Goal: Task Accomplishment & Management: Use online tool/utility

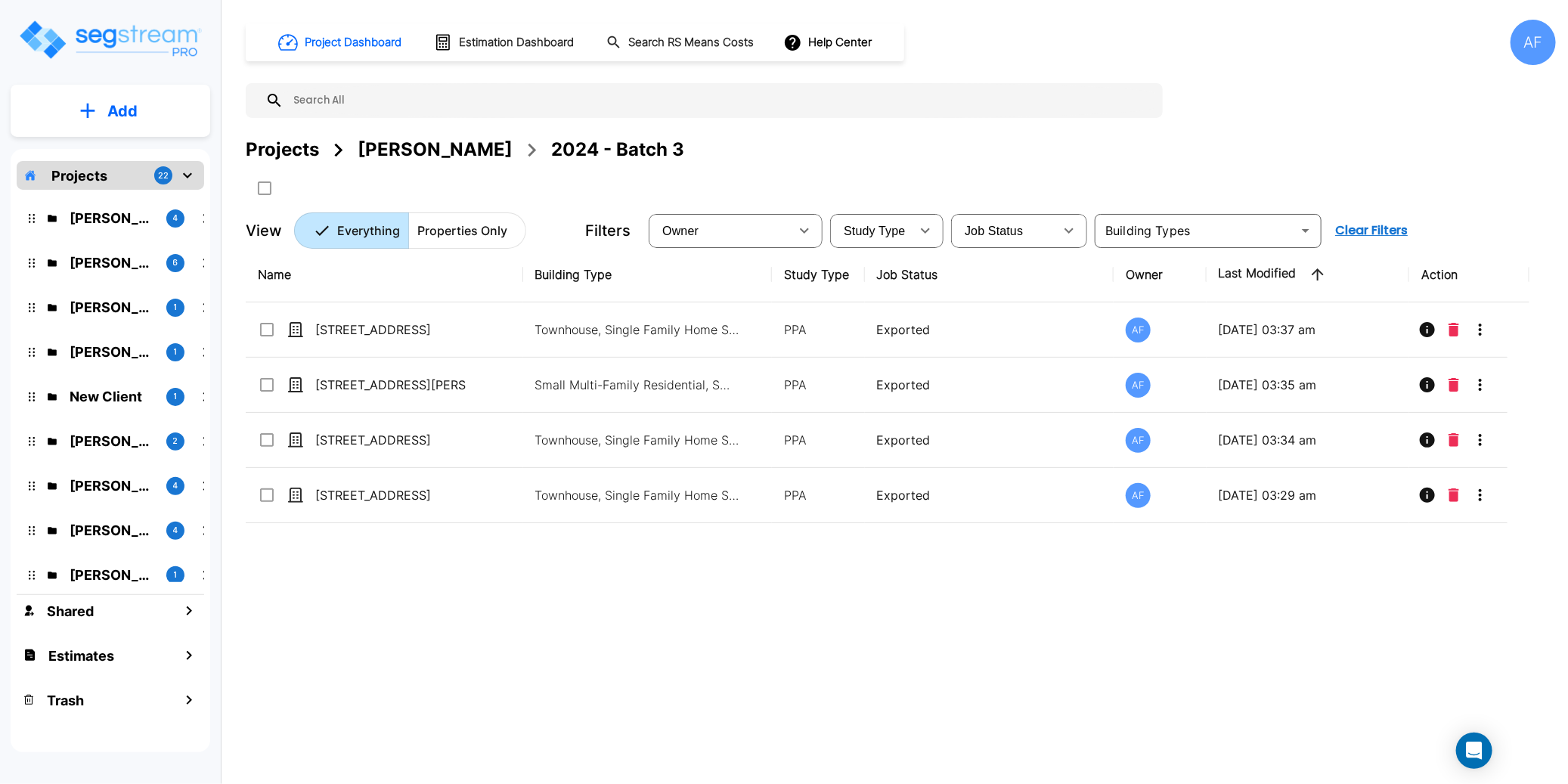
click at [726, 155] on div "Projects Moshe Toiv 2024 - Batch 3" at bounding box center [900, 149] width 1310 height 27
click at [117, 109] on p "Add" at bounding box center [123, 111] width 30 height 23
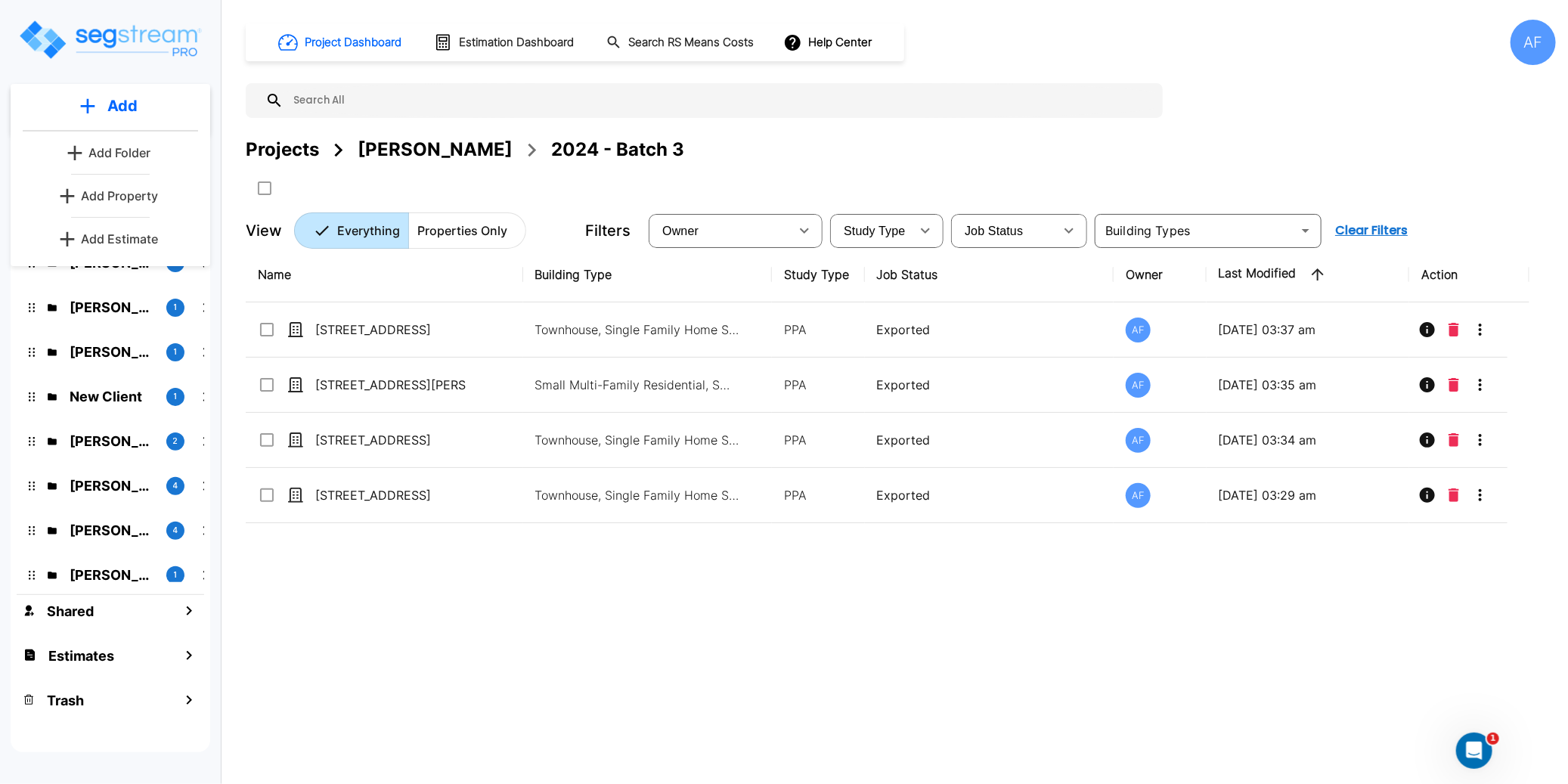
click at [108, 234] on p "Add Estimate" at bounding box center [119, 239] width 77 height 18
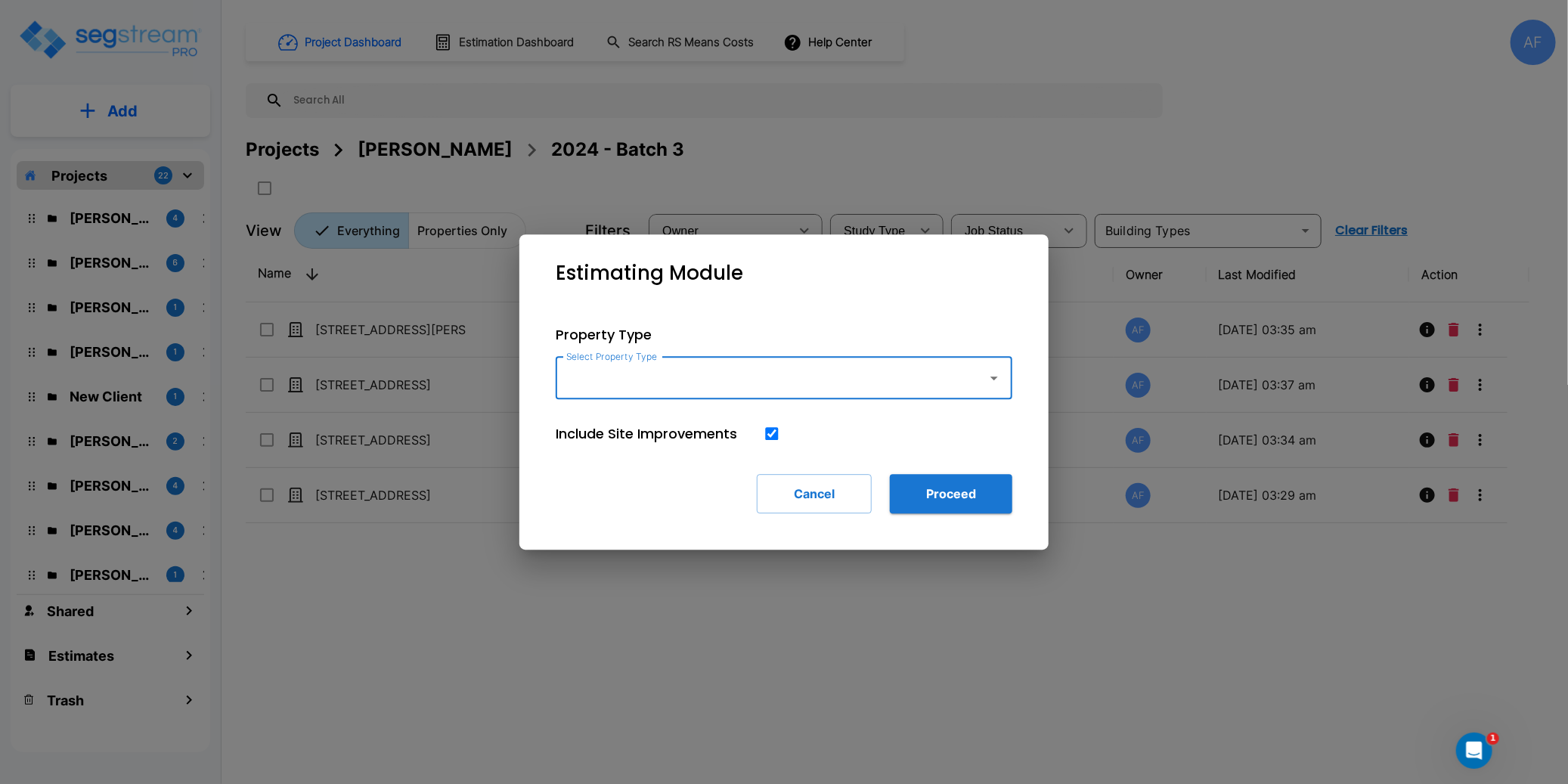
click at [658, 380] on input "Select Property Type" at bounding box center [767, 378] width 410 height 29
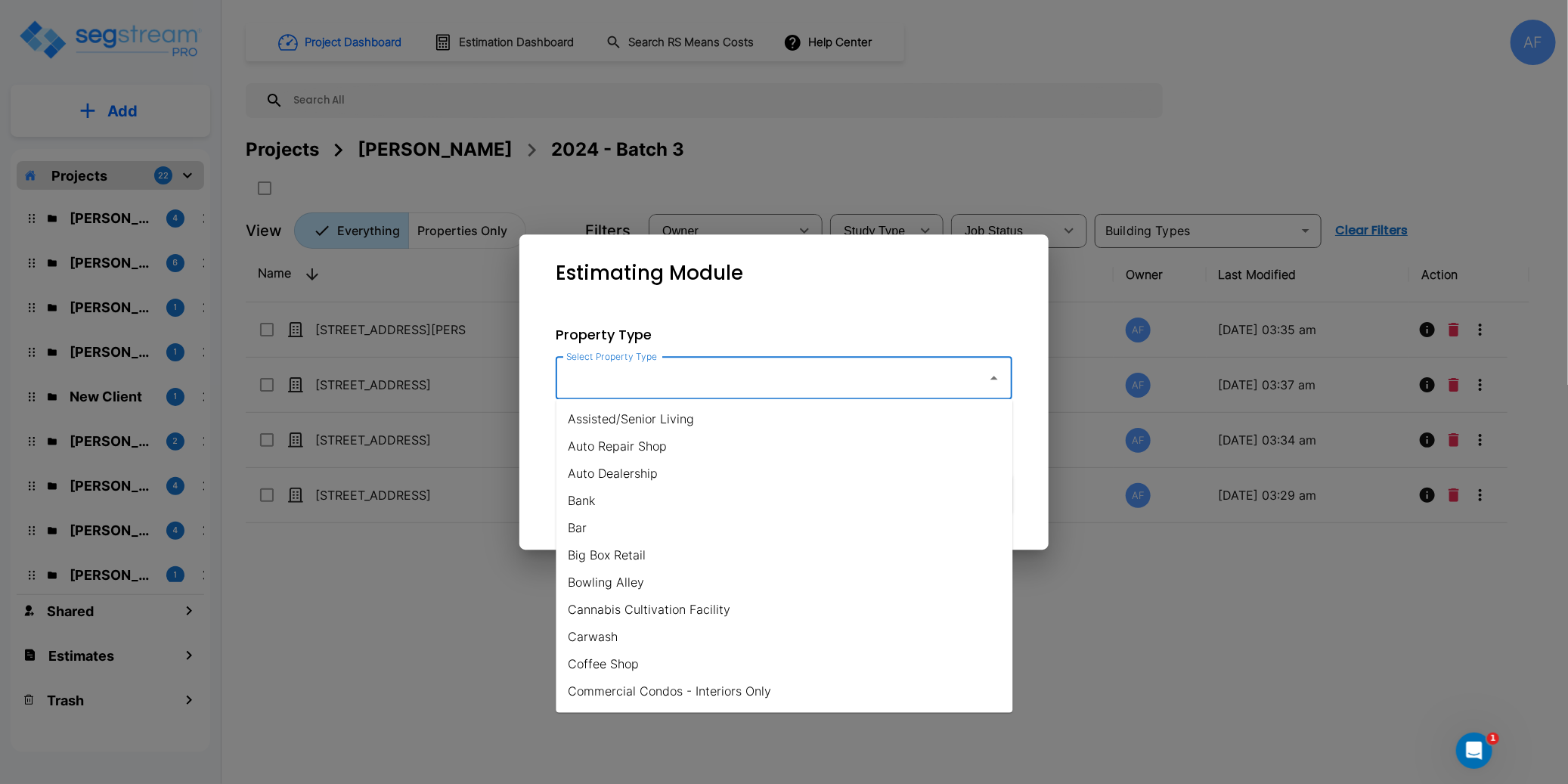
type input "m"
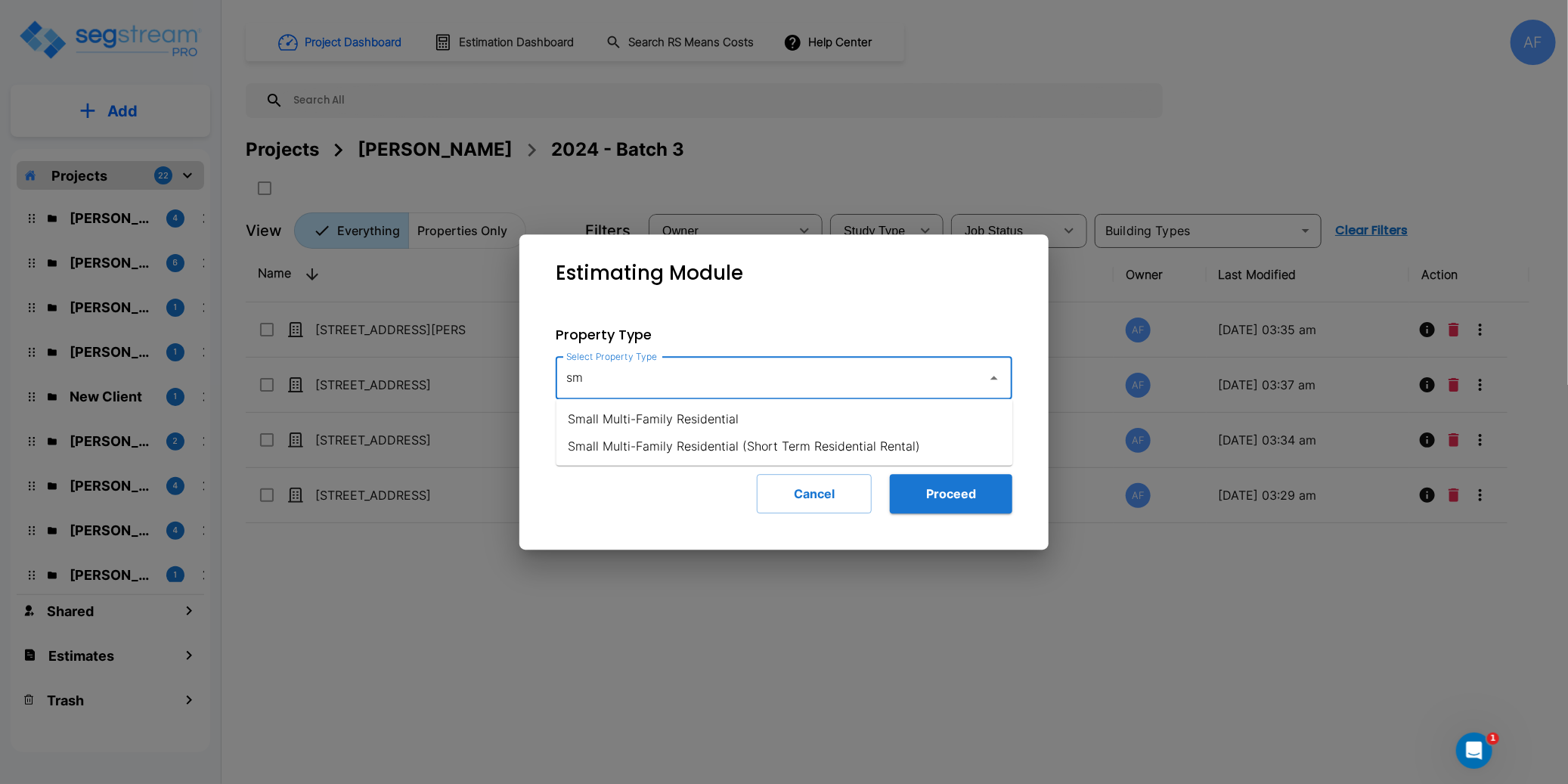
click at [668, 426] on li "Small Multi-Family Residential" at bounding box center [784, 419] width 456 height 27
type input "Small Multi-Family Residential"
click at [951, 497] on button "Proceed" at bounding box center [951, 494] width 123 height 39
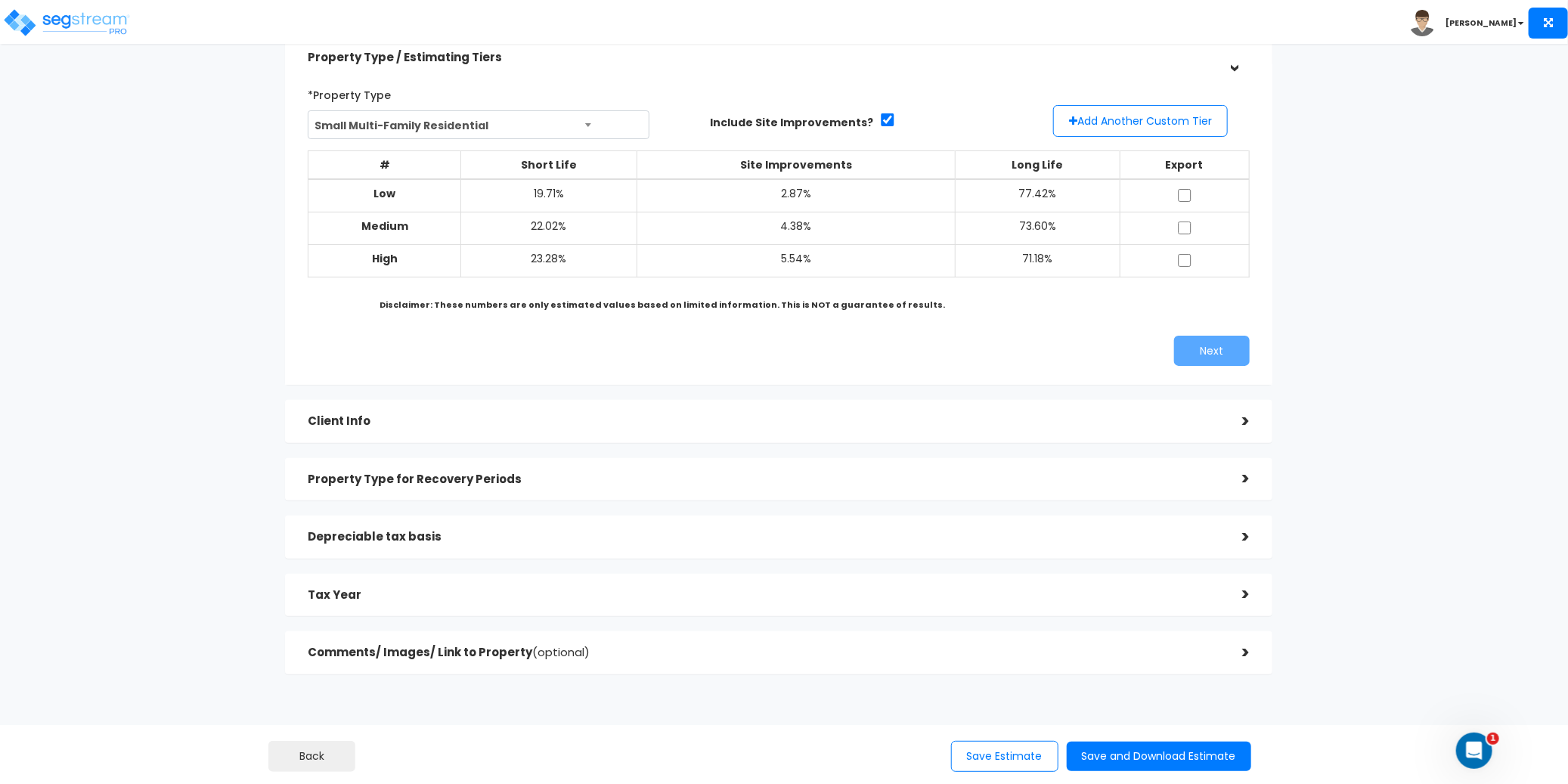
scroll to position [95, 0]
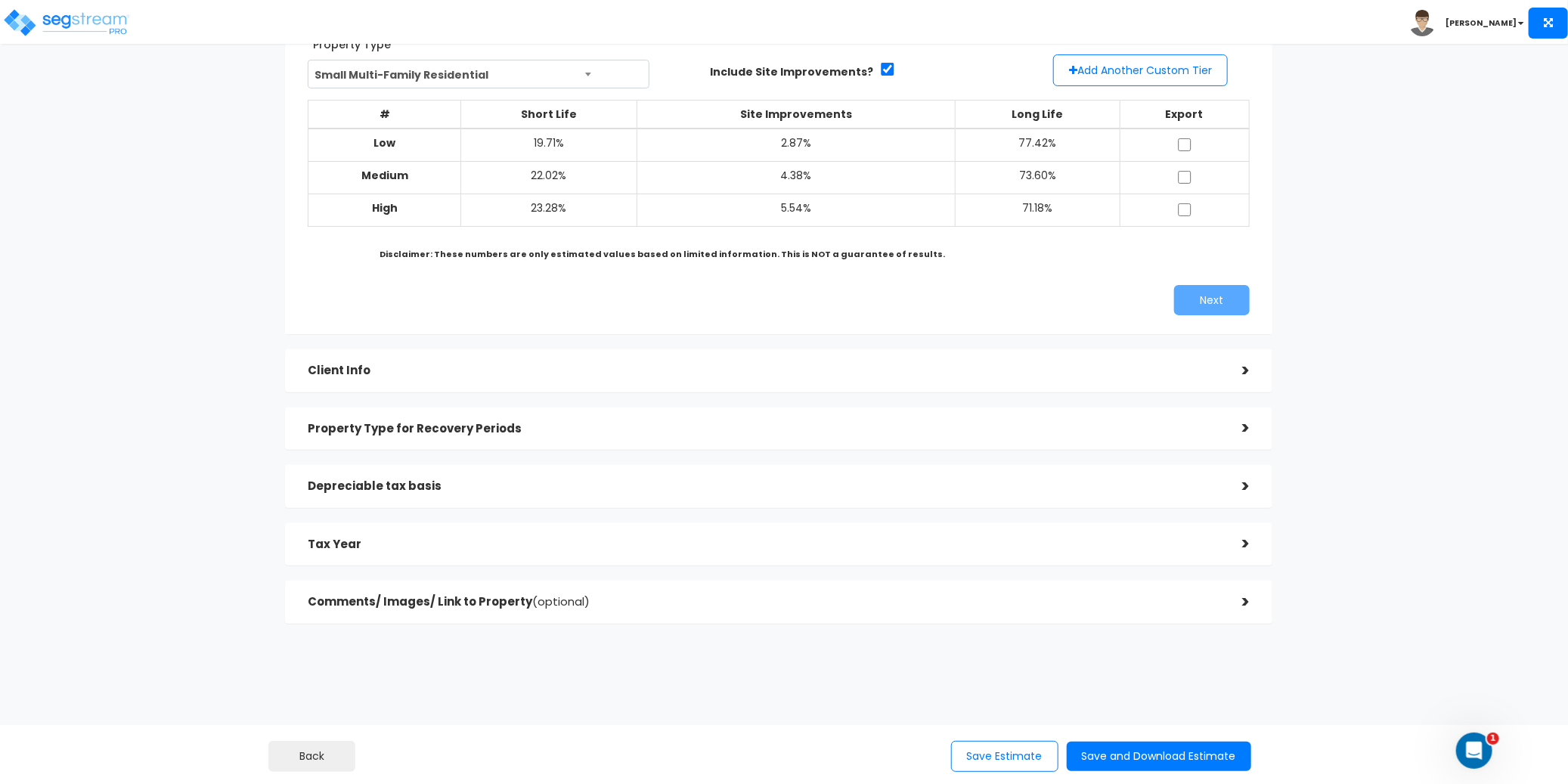
click at [1242, 372] on div ">" at bounding box center [1234, 371] width 30 height 23
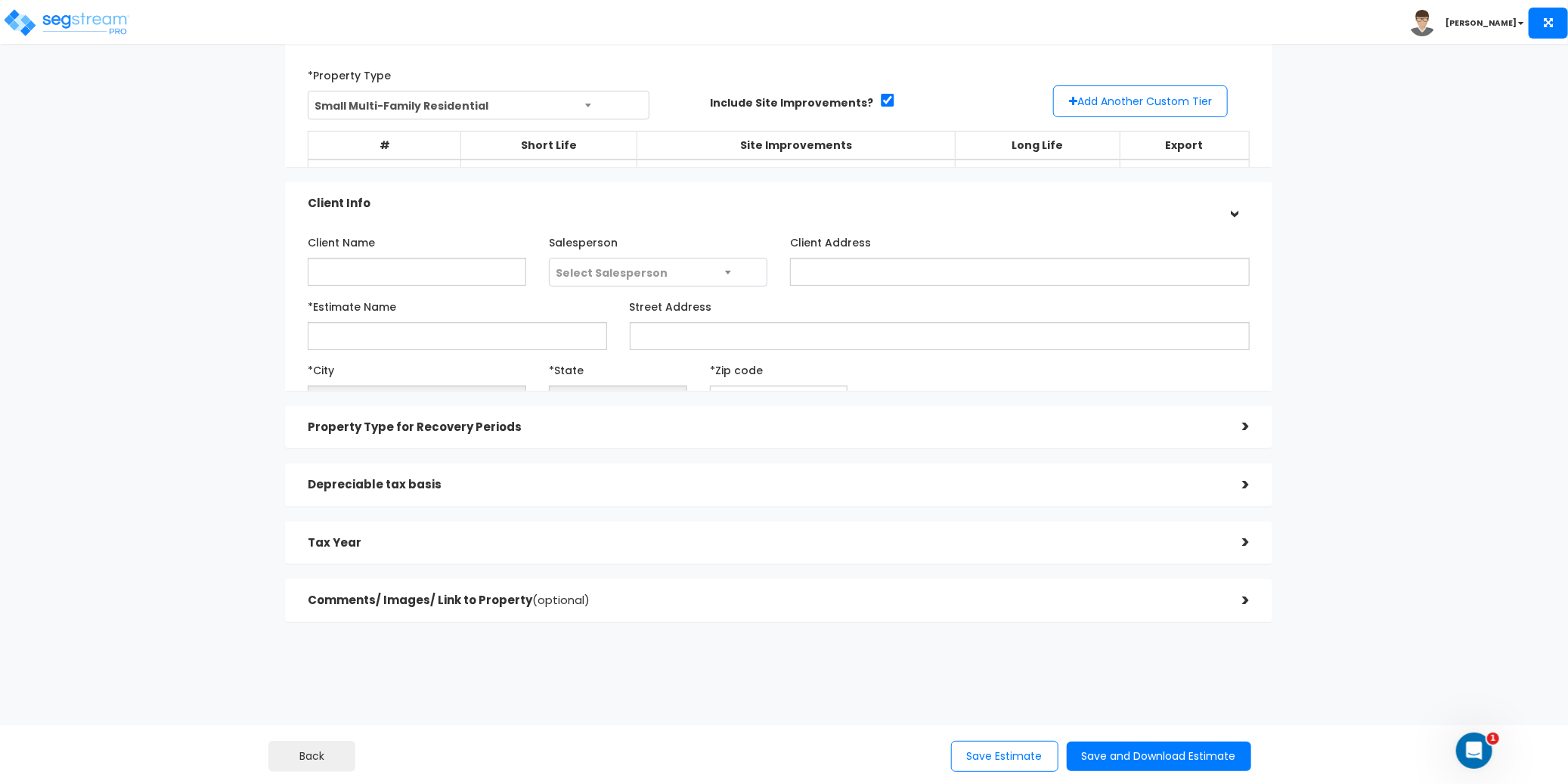
scroll to position [74, 0]
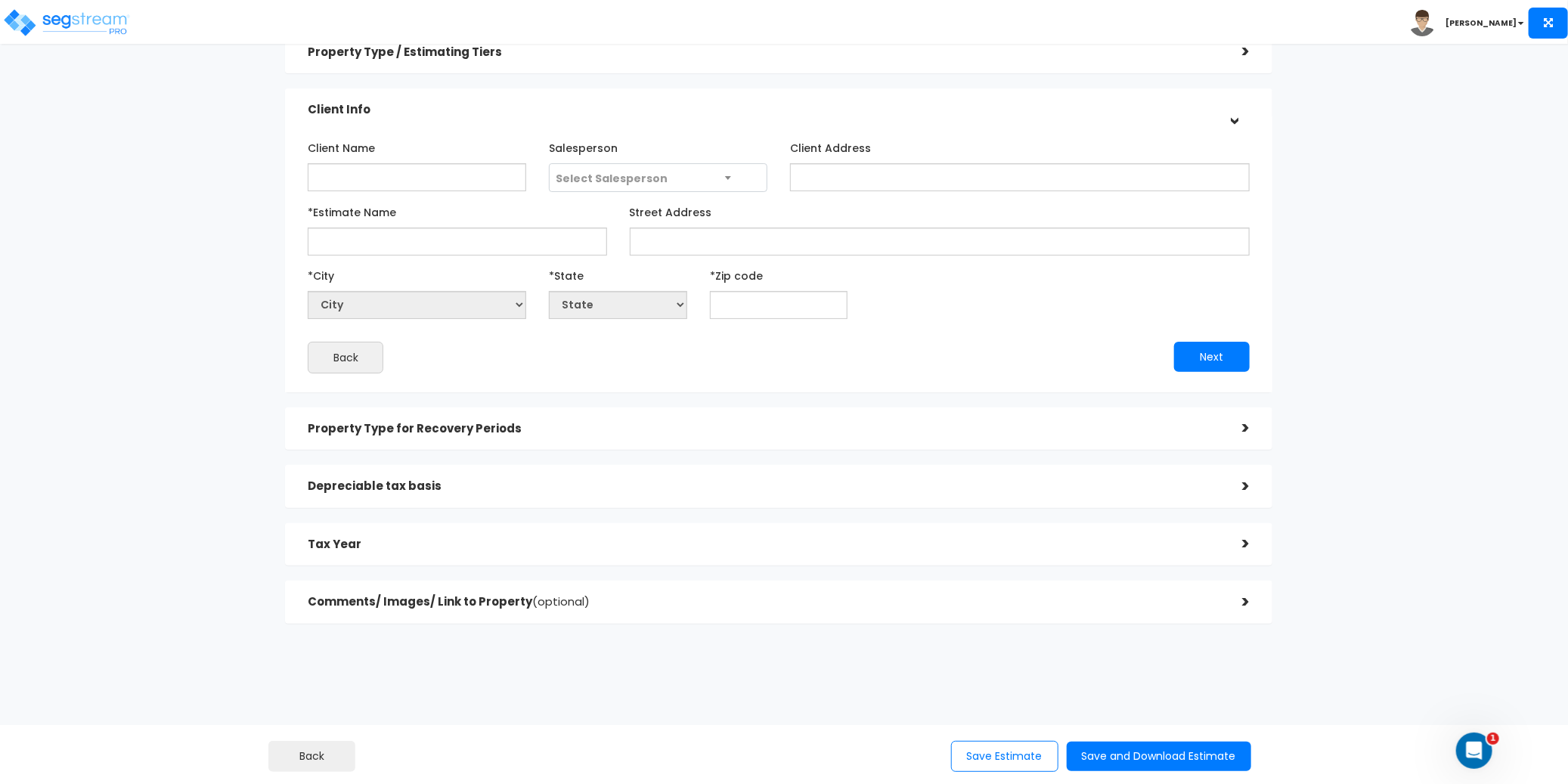
click at [1239, 420] on div ">" at bounding box center [1234, 429] width 30 height 23
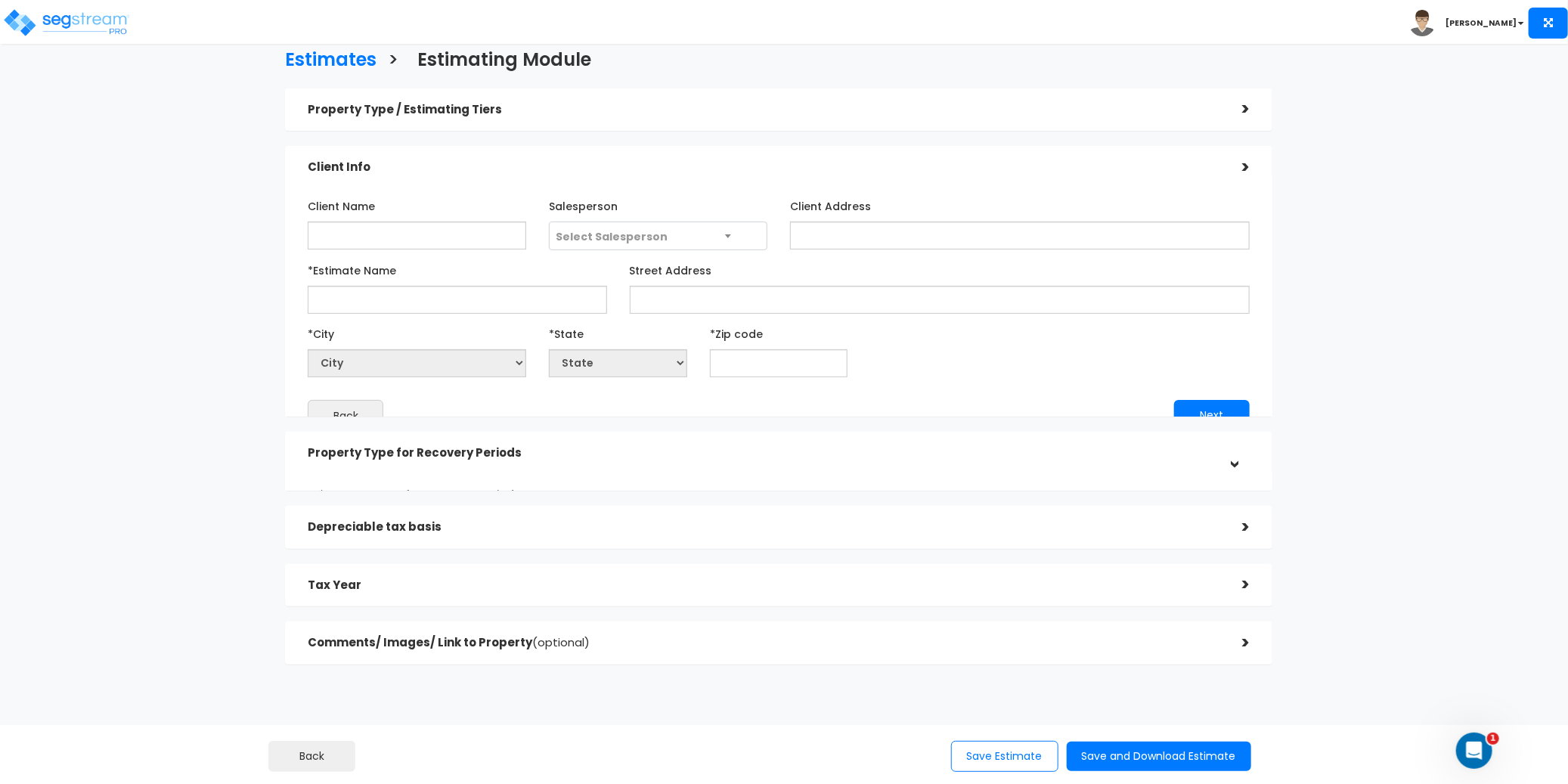
scroll to position [0, 0]
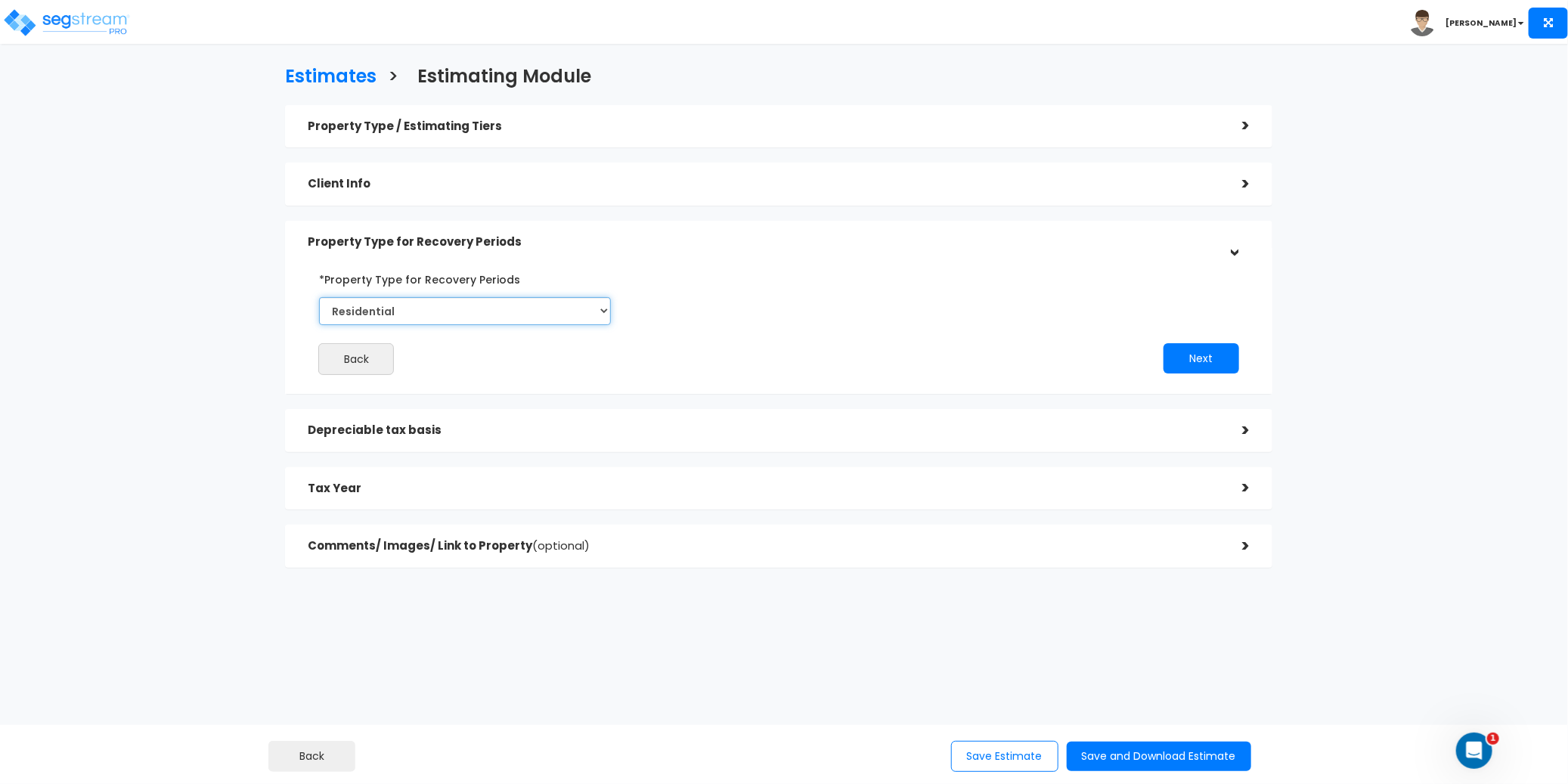
click at [556, 307] on select "Select Commercial Residential" at bounding box center [465, 311] width 291 height 28
click at [1210, 435] on h5 "Depreciable tax basis" at bounding box center [763, 431] width 911 height 13
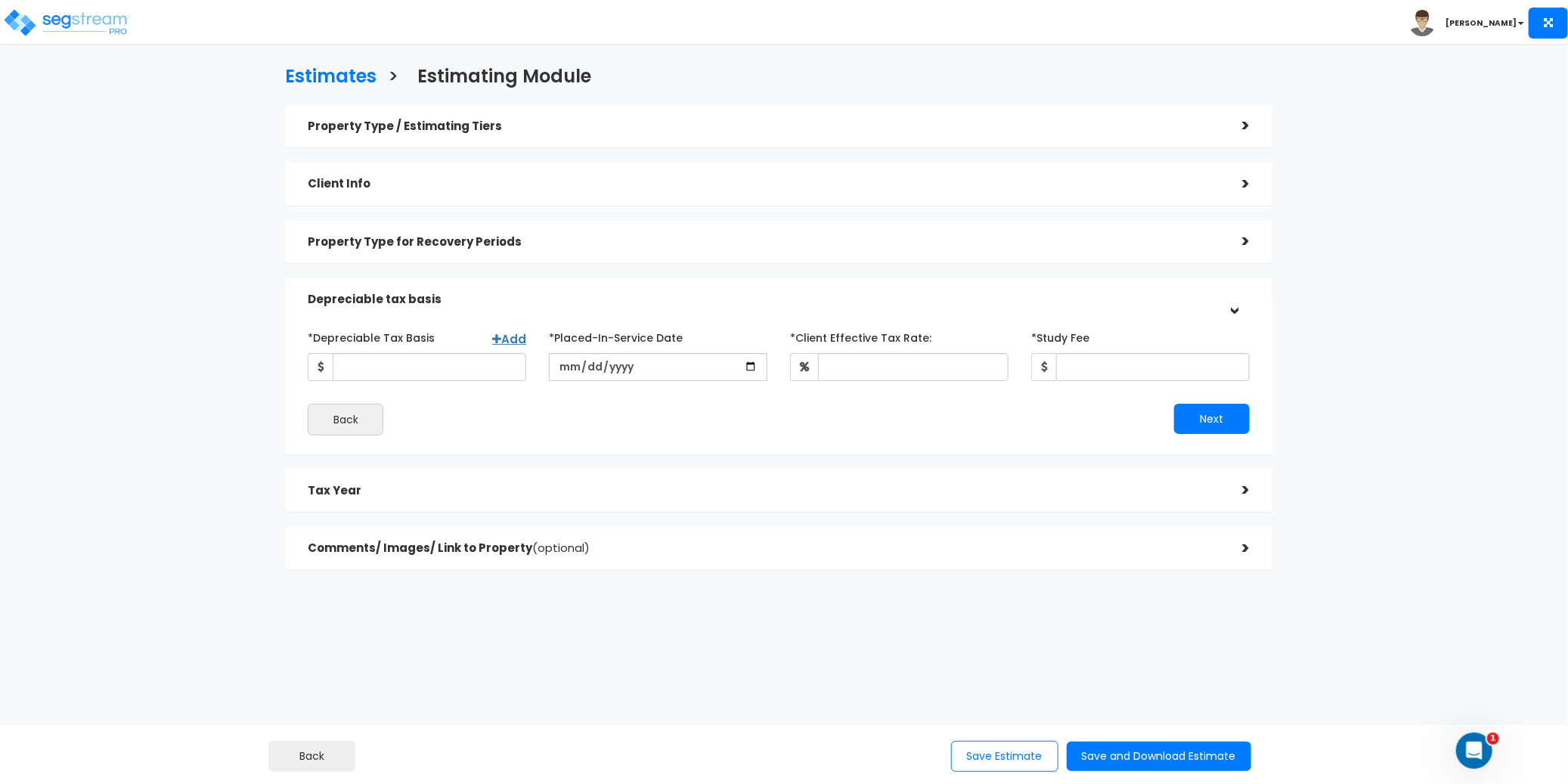
click at [1242, 485] on div ">" at bounding box center [1234, 490] width 30 height 23
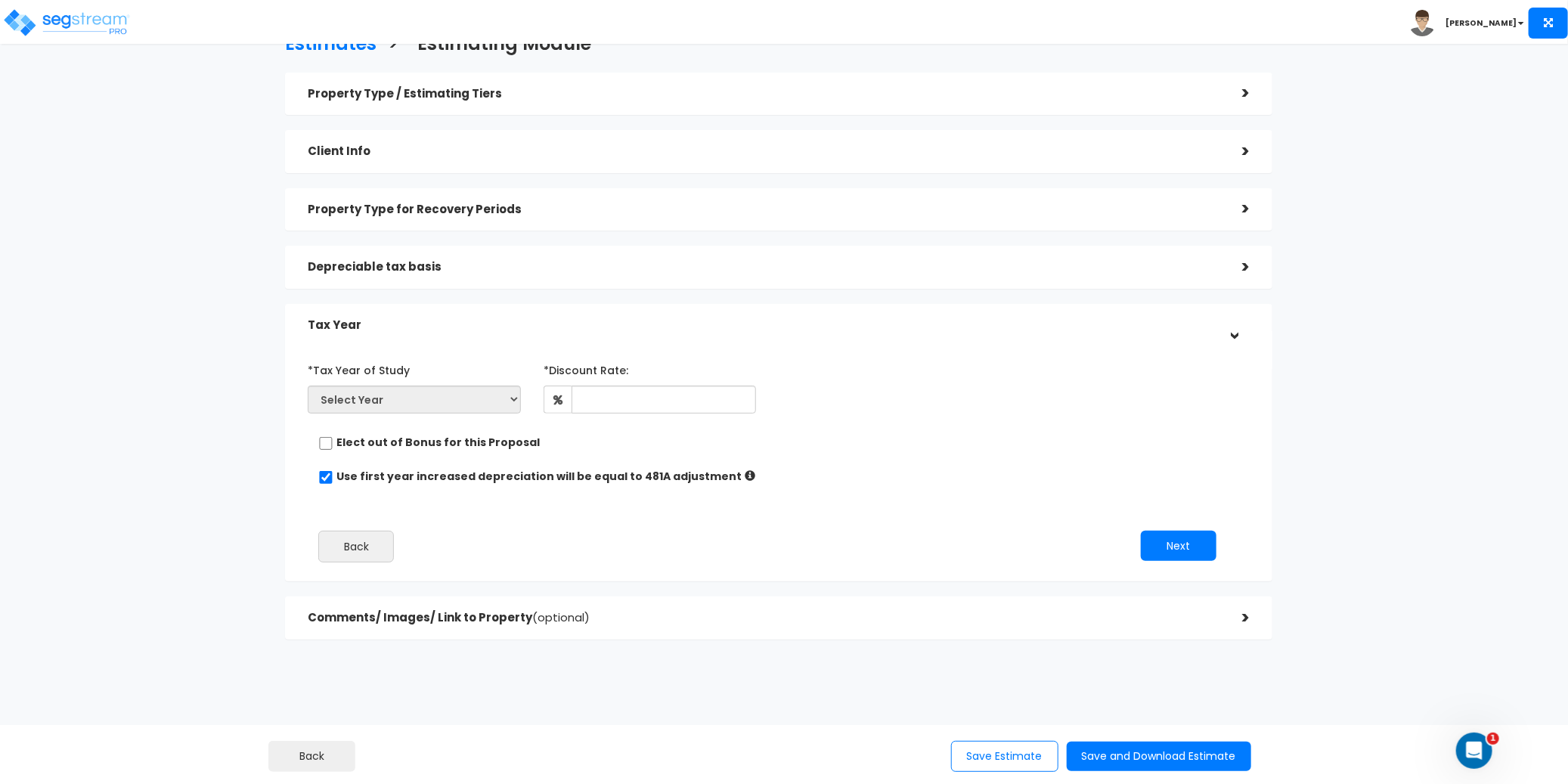
scroll to position [49, 0]
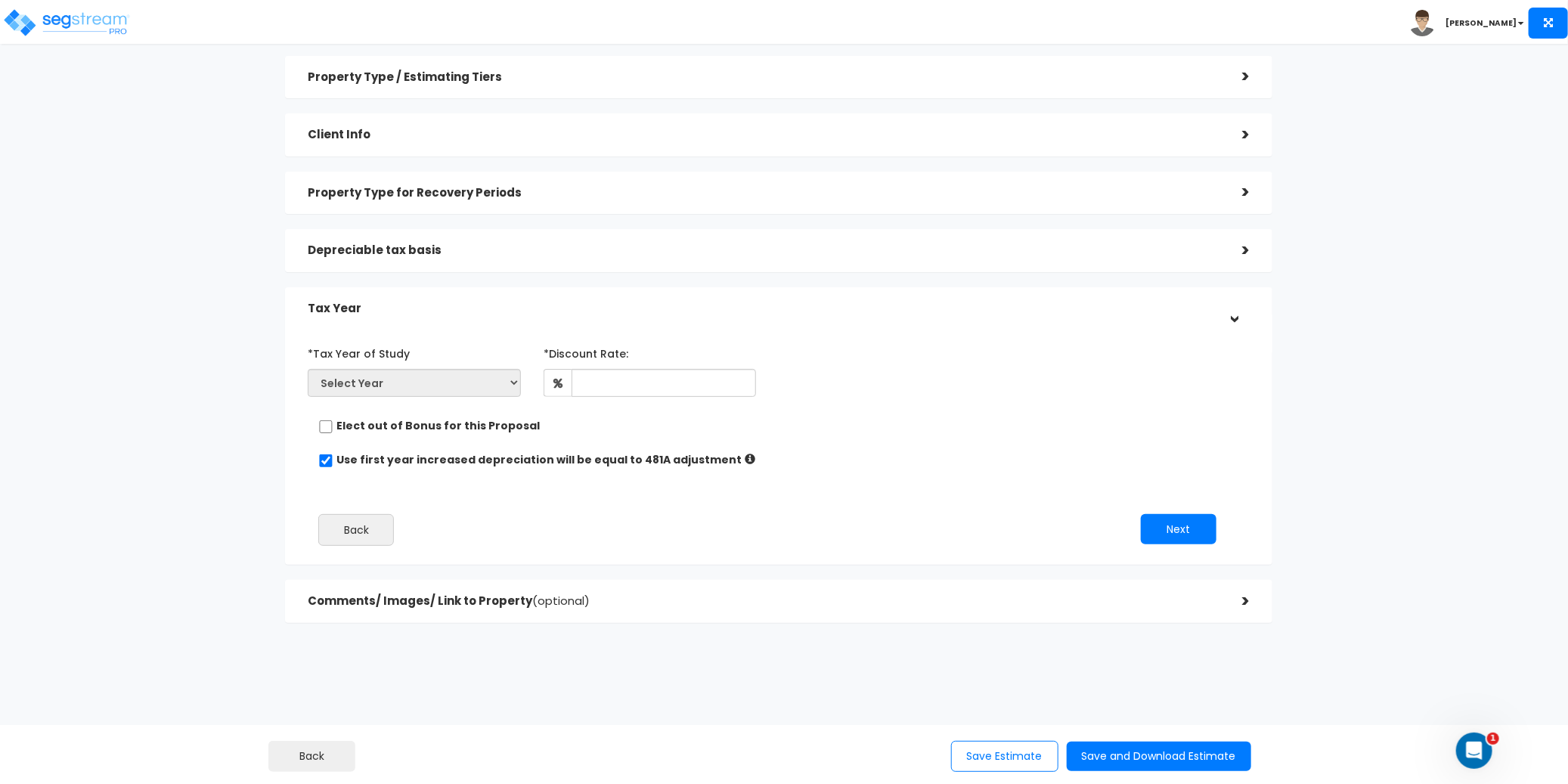
click at [735, 653] on div "Estimates > Estimating Module Property Type / Estimating Tiers > *Property Type…" at bounding box center [779, 324] width 1288 height 922
click at [999, 700] on div "Estimates > Estimating Module Property Type / Estimating Tiers > *Property Type…" at bounding box center [779, 324] width 1288 height 922
